Goal: Task Accomplishment & Management: Manage account settings

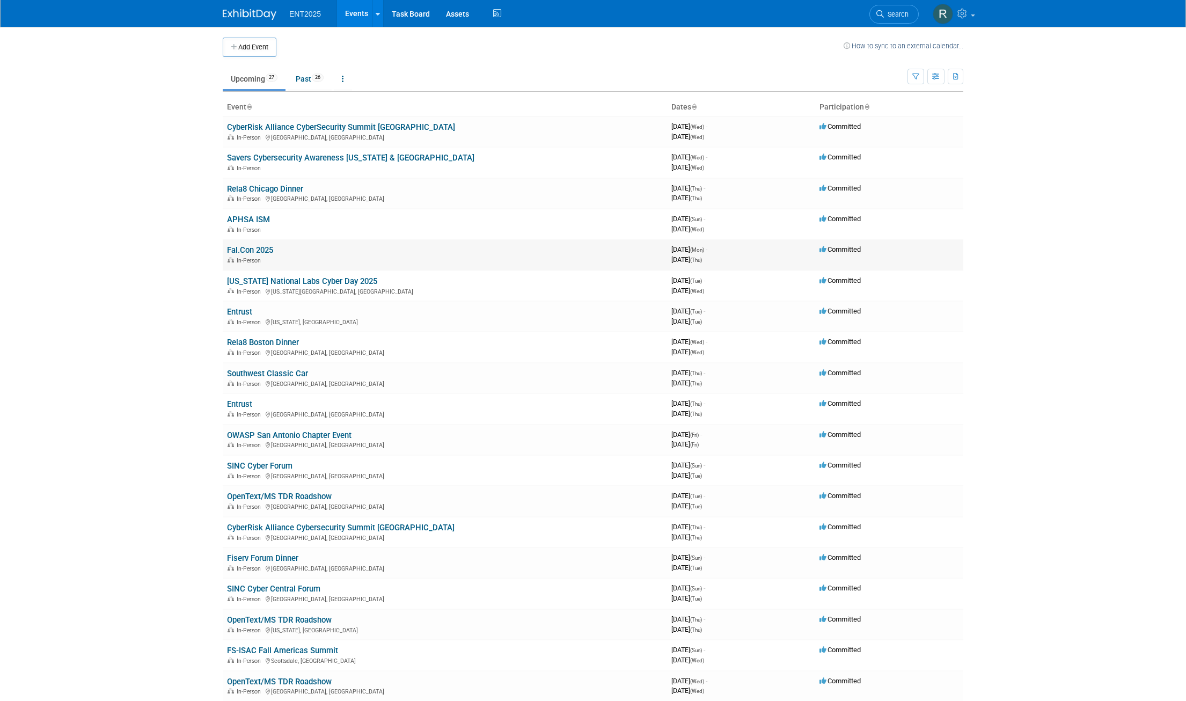
click at [252, 247] on link "Fal.Con 2025" at bounding box center [250, 250] width 46 height 10
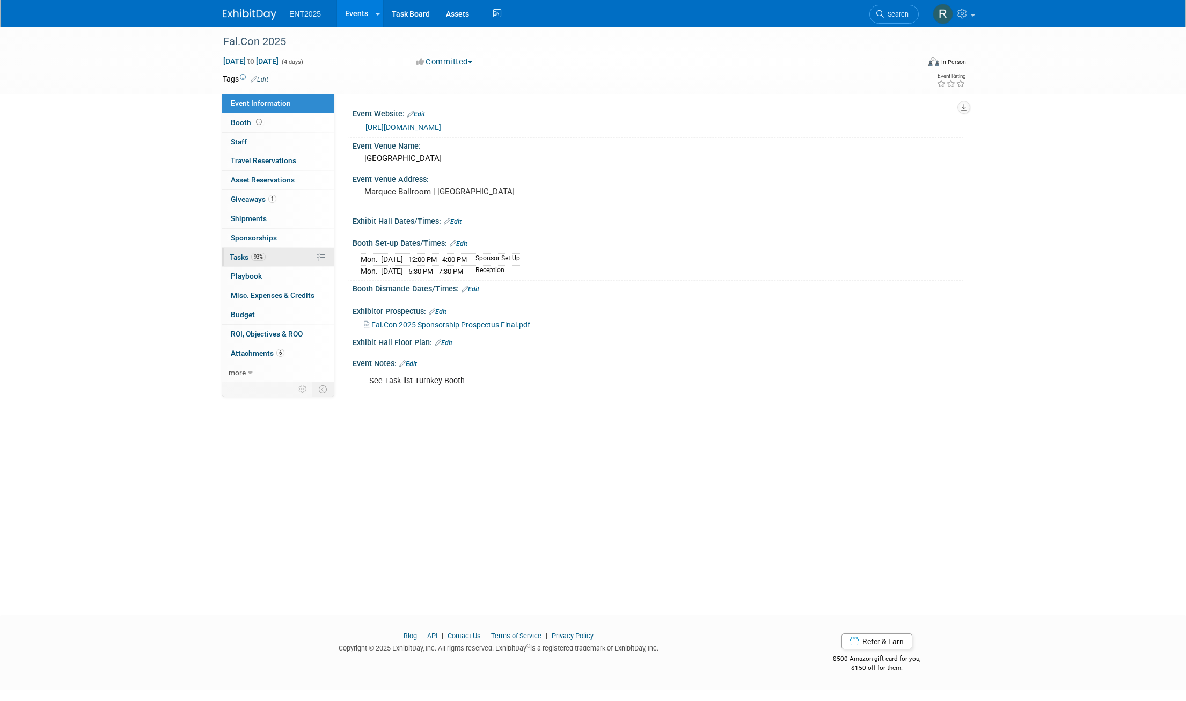
click at [242, 254] on span "Tasks 93%" at bounding box center [248, 257] width 36 height 9
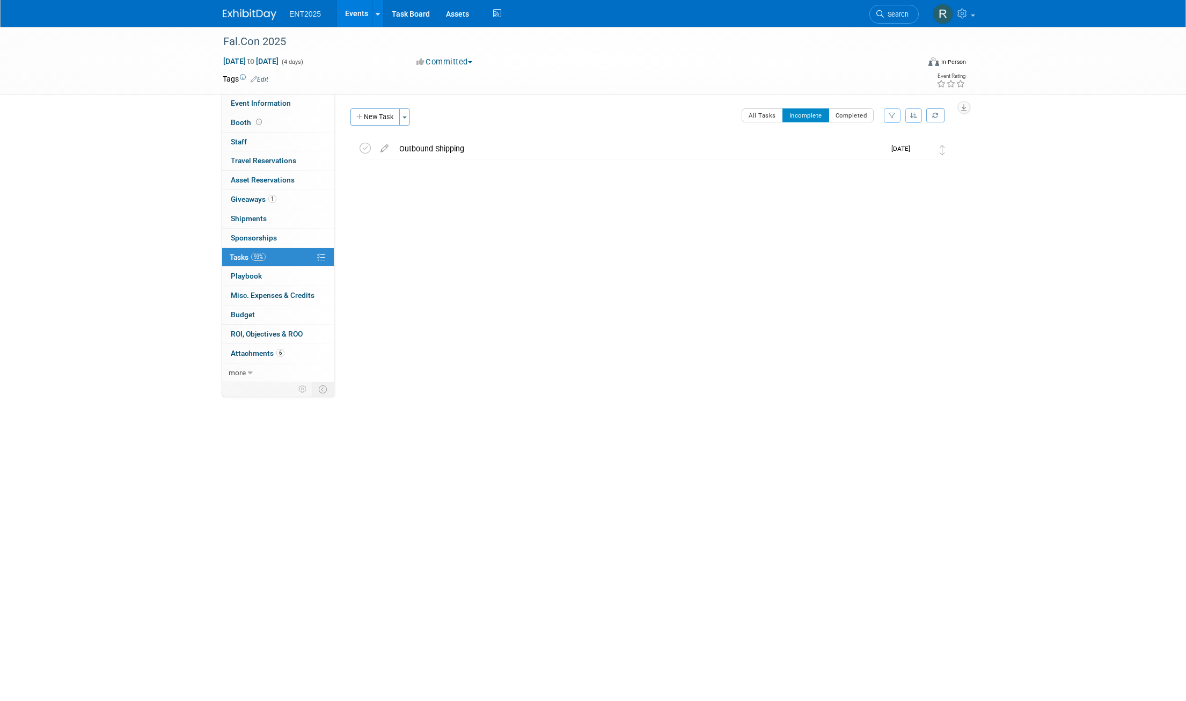
click at [288, 255] on link "93% Tasks 93%" at bounding box center [278, 257] width 112 height 19
click at [765, 118] on button "All Tasks" at bounding box center [762, 115] width 41 height 14
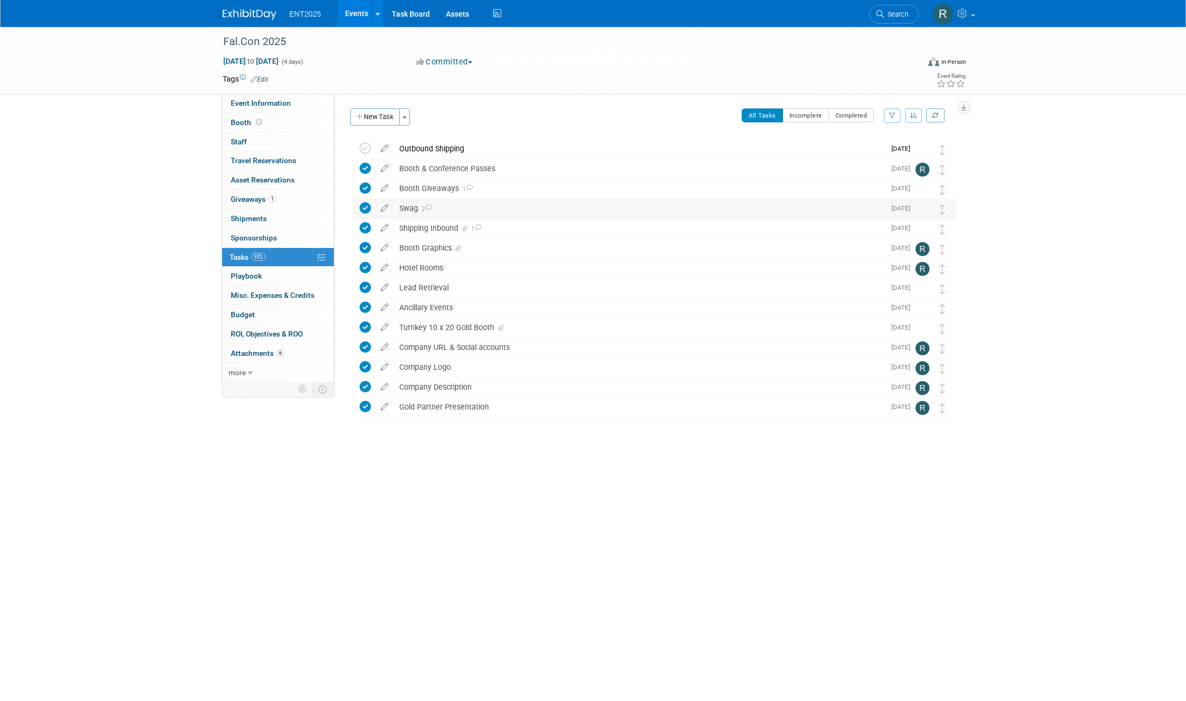
click at [441, 208] on div "Swag 2" at bounding box center [639, 208] width 491 height 18
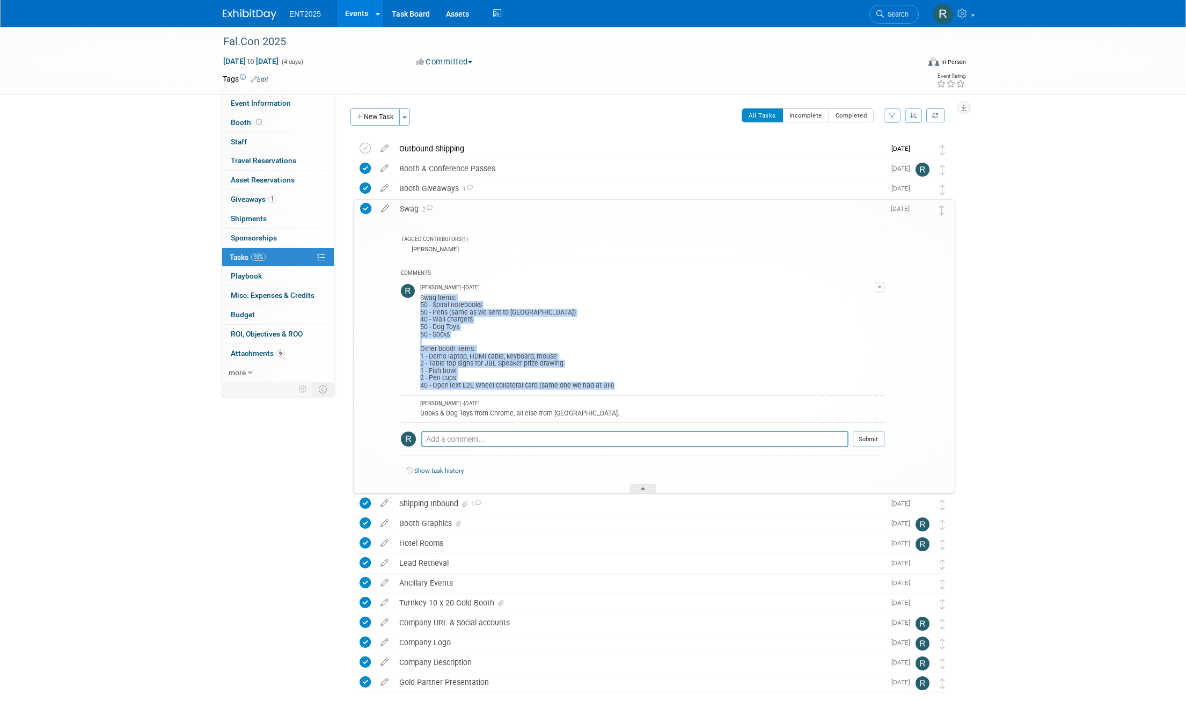
drag, startPoint x: 620, startPoint y: 388, endPoint x: 421, endPoint y: 300, distance: 218.0
click at [421, 300] on div "Swag Items: 50 - Spiral notebooks 50 - Pens (same as we sent to Black Hat) 40 -…" at bounding box center [647, 341] width 455 height 98
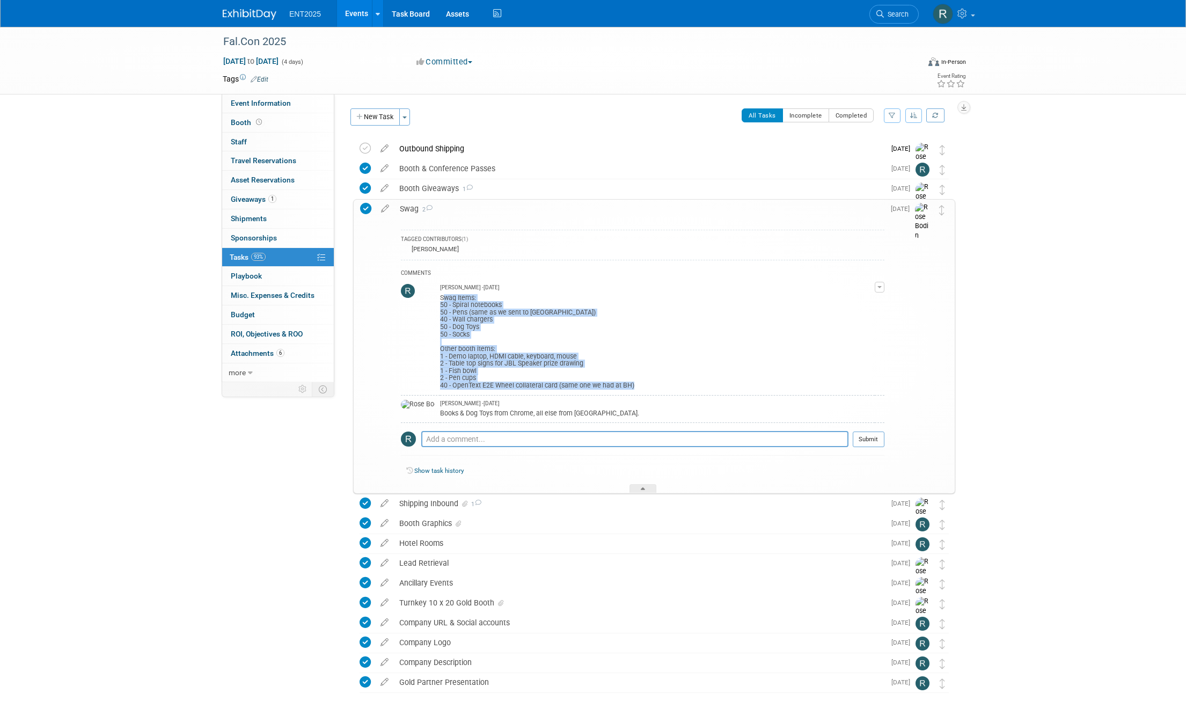
drag, startPoint x: 421, startPoint y: 300, endPoint x: 441, endPoint y: 310, distance: 22.8
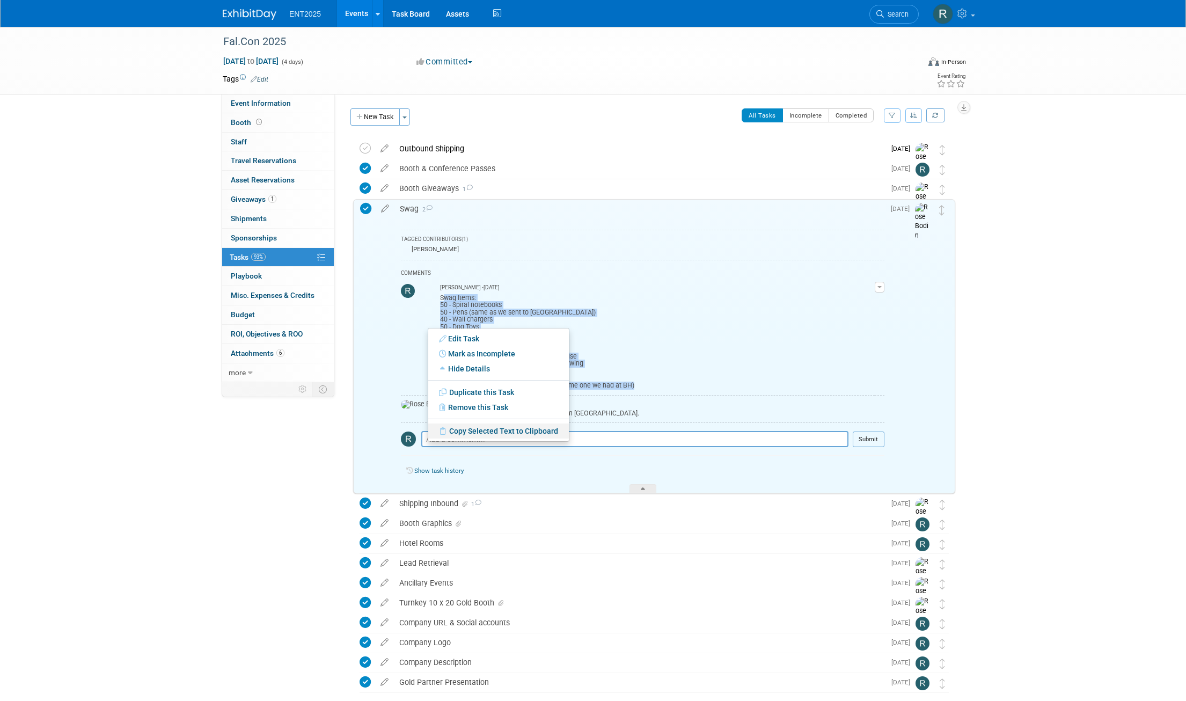
click at [471, 432] on link "Copy Selected Text to Clipboard" at bounding box center [498, 431] width 141 height 15
copy div "Swag Items: 50 - Spiral notebooks 50 - Pens (same as we sent to Black Hat) 40 -…"
